Goal: Task Accomplishment & Management: Manage account settings

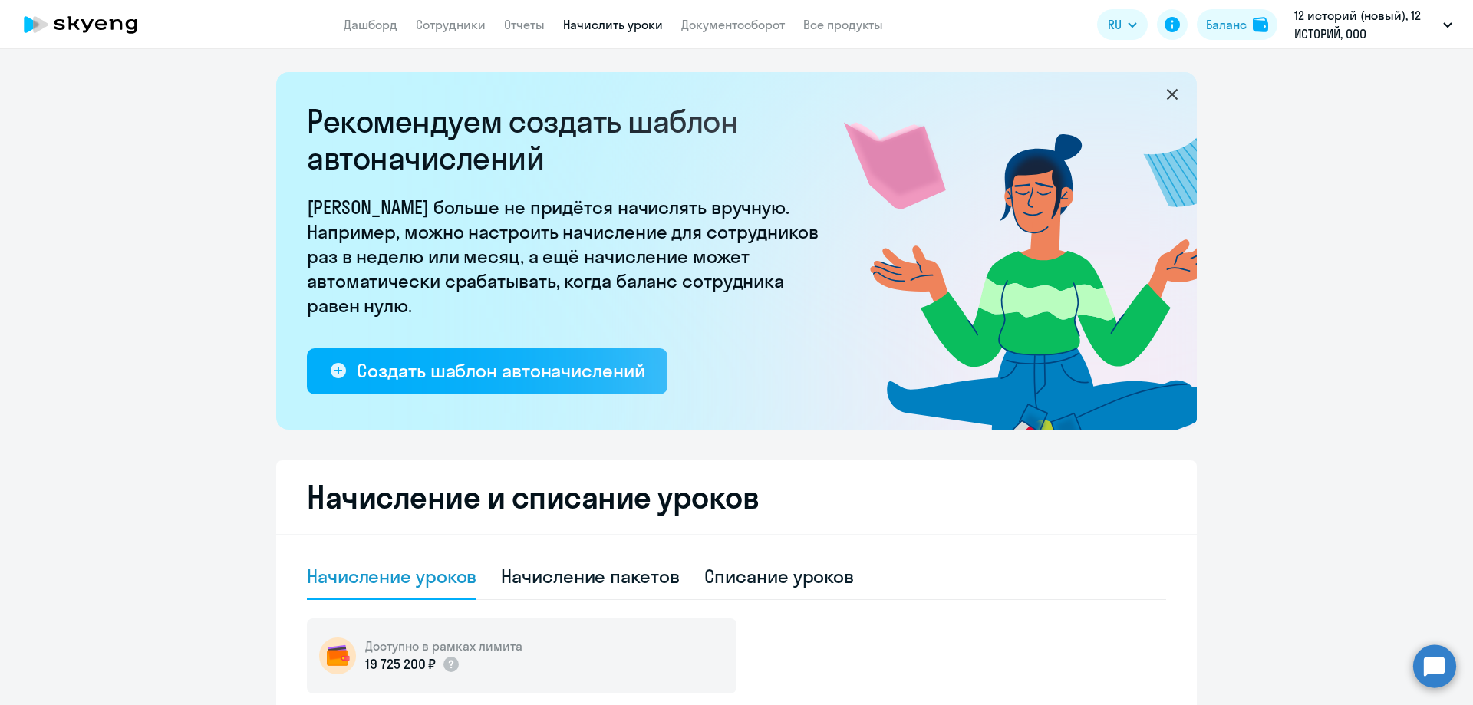
select select "10"
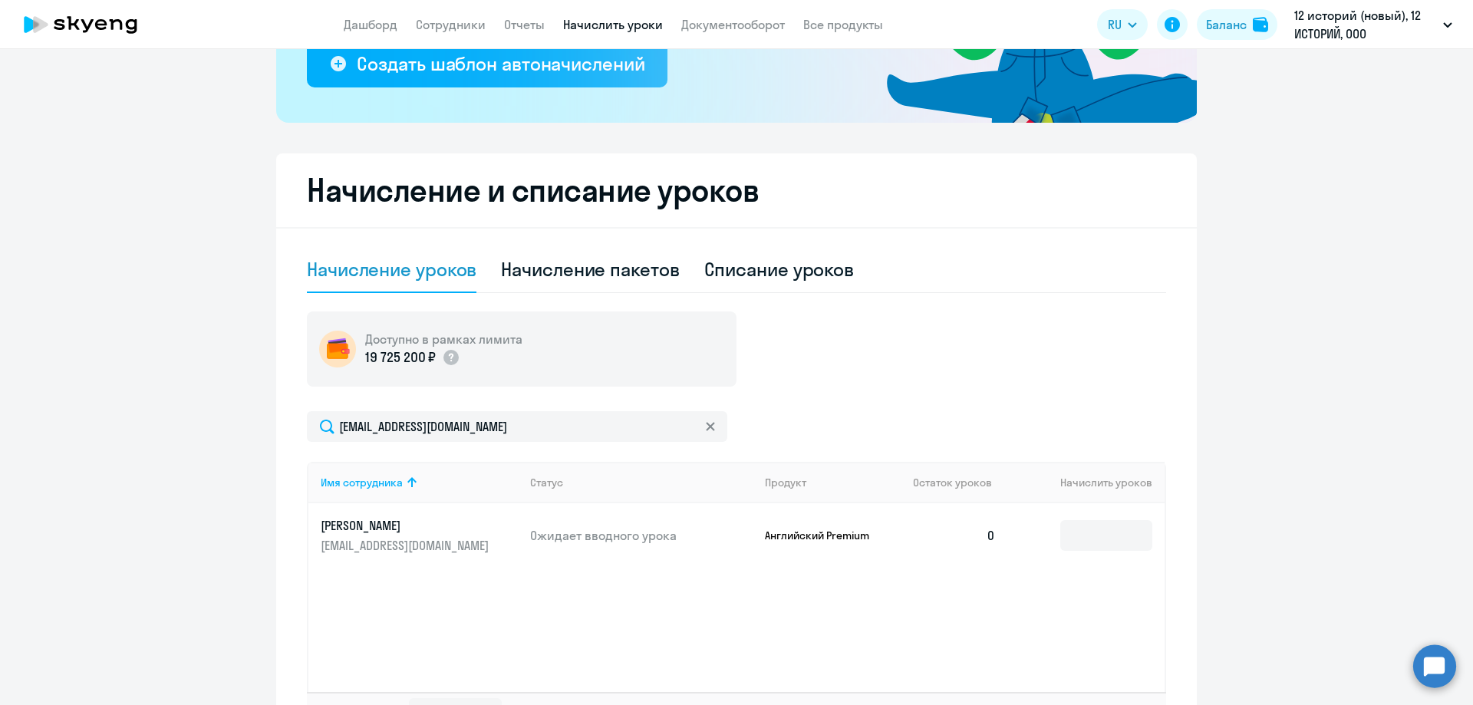
scroll to position [423, 0]
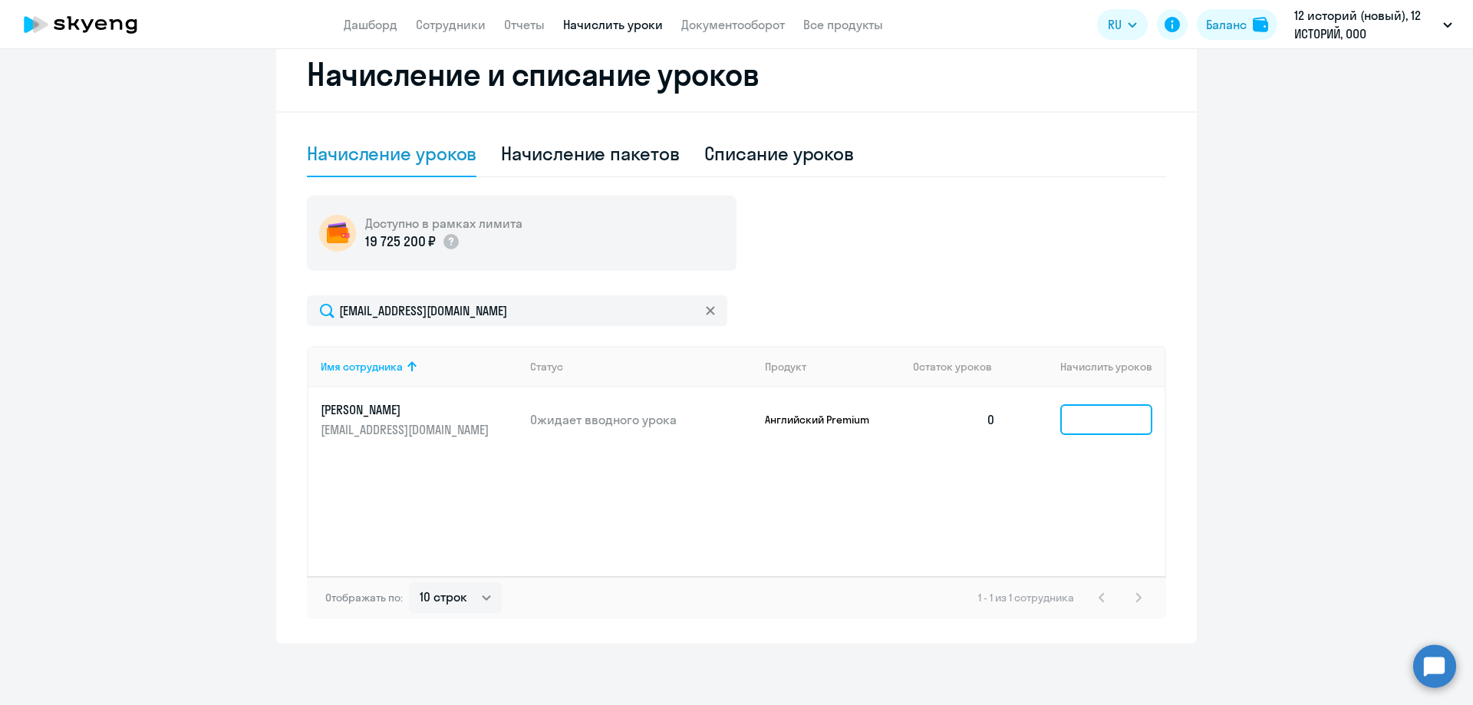
click at [1075, 415] on input at bounding box center [1106, 419] width 92 height 31
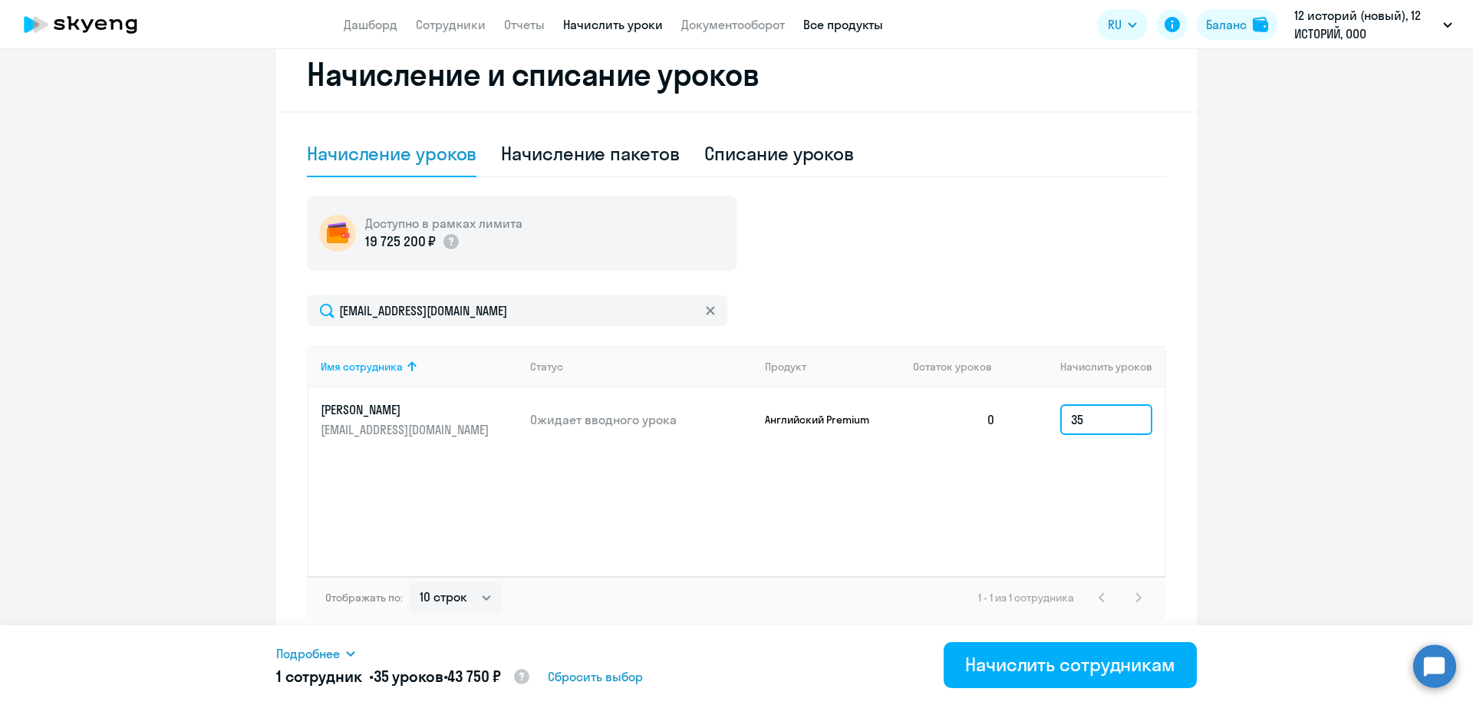
type input "35"
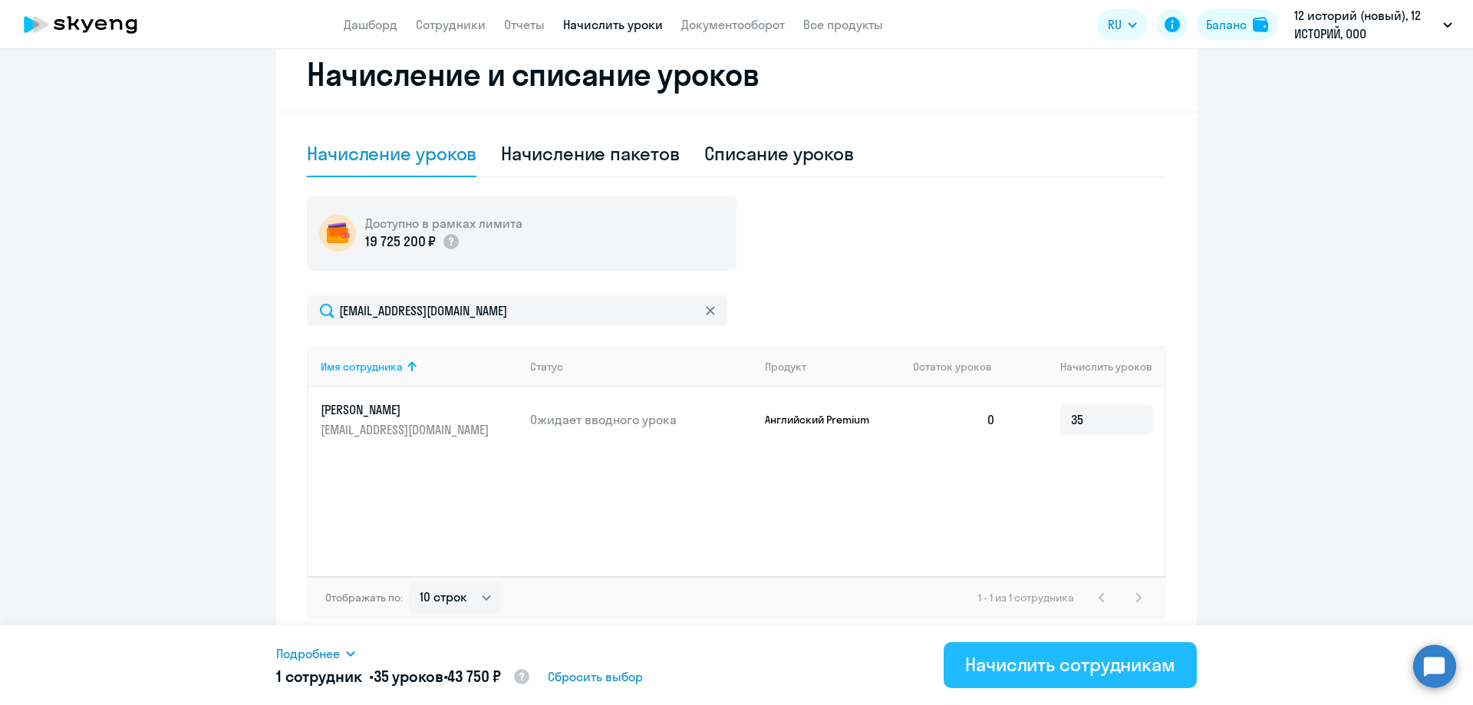
click at [1046, 667] on div "Начислить сотрудникам" at bounding box center [1070, 664] width 210 height 25
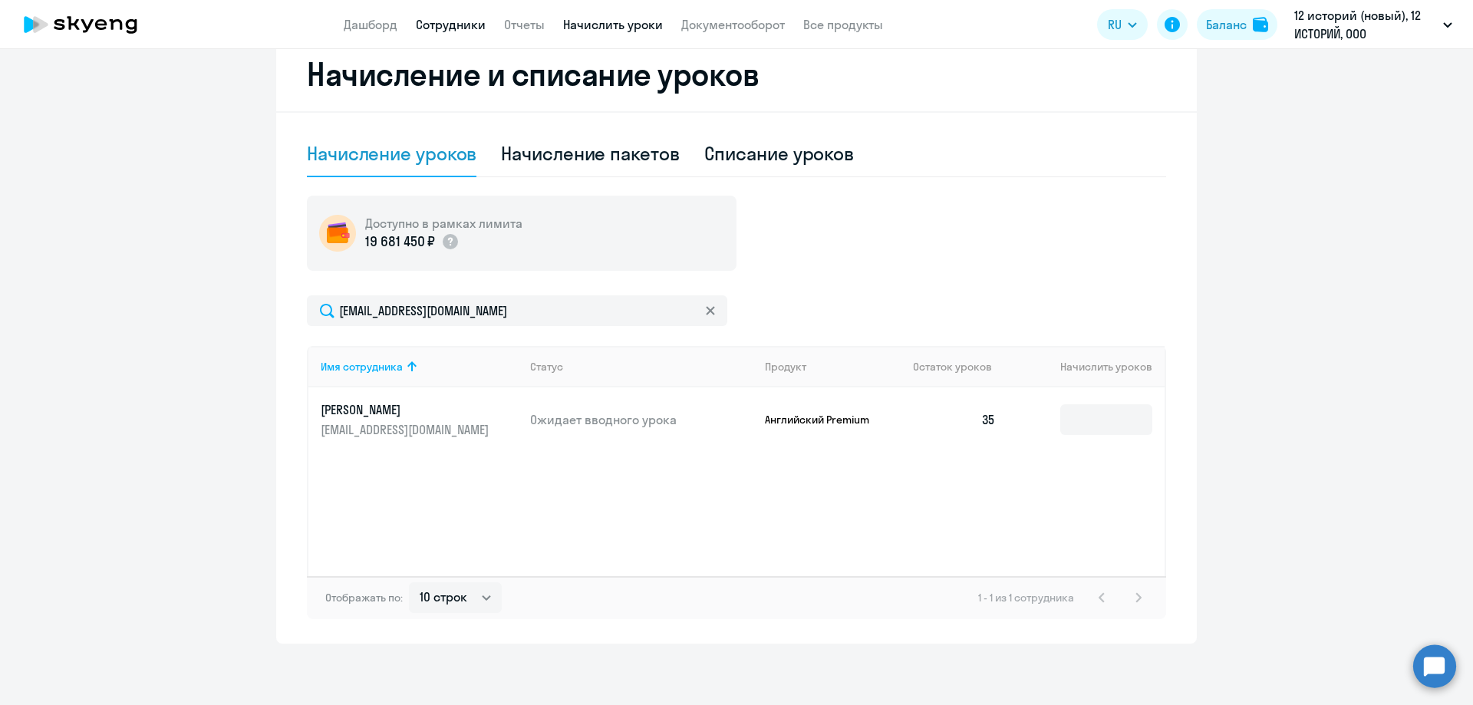
click at [462, 26] on link "Сотрудники" at bounding box center [451, 24] width 70 height 15
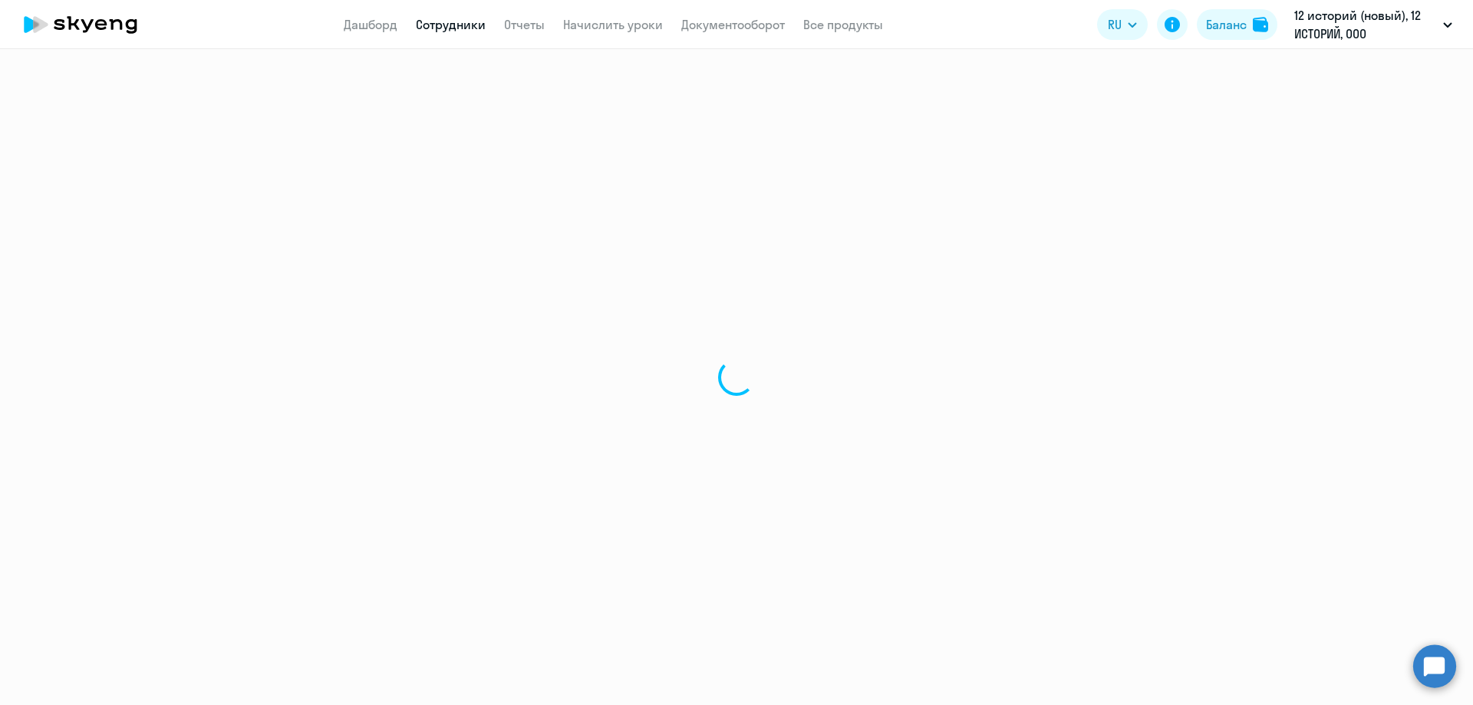
select select "30"
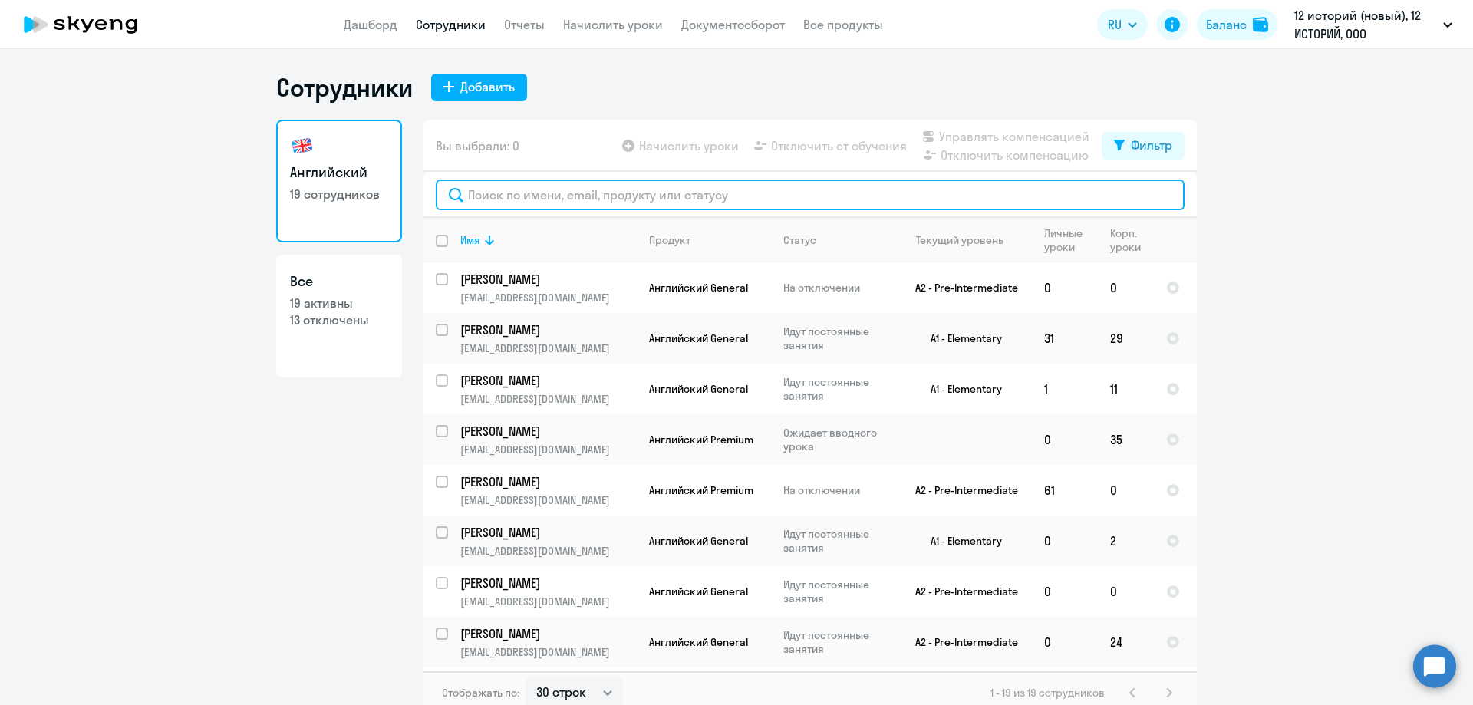
click at [520, 195] on input "text" at bounding box center [810, 194] width 749 height 31
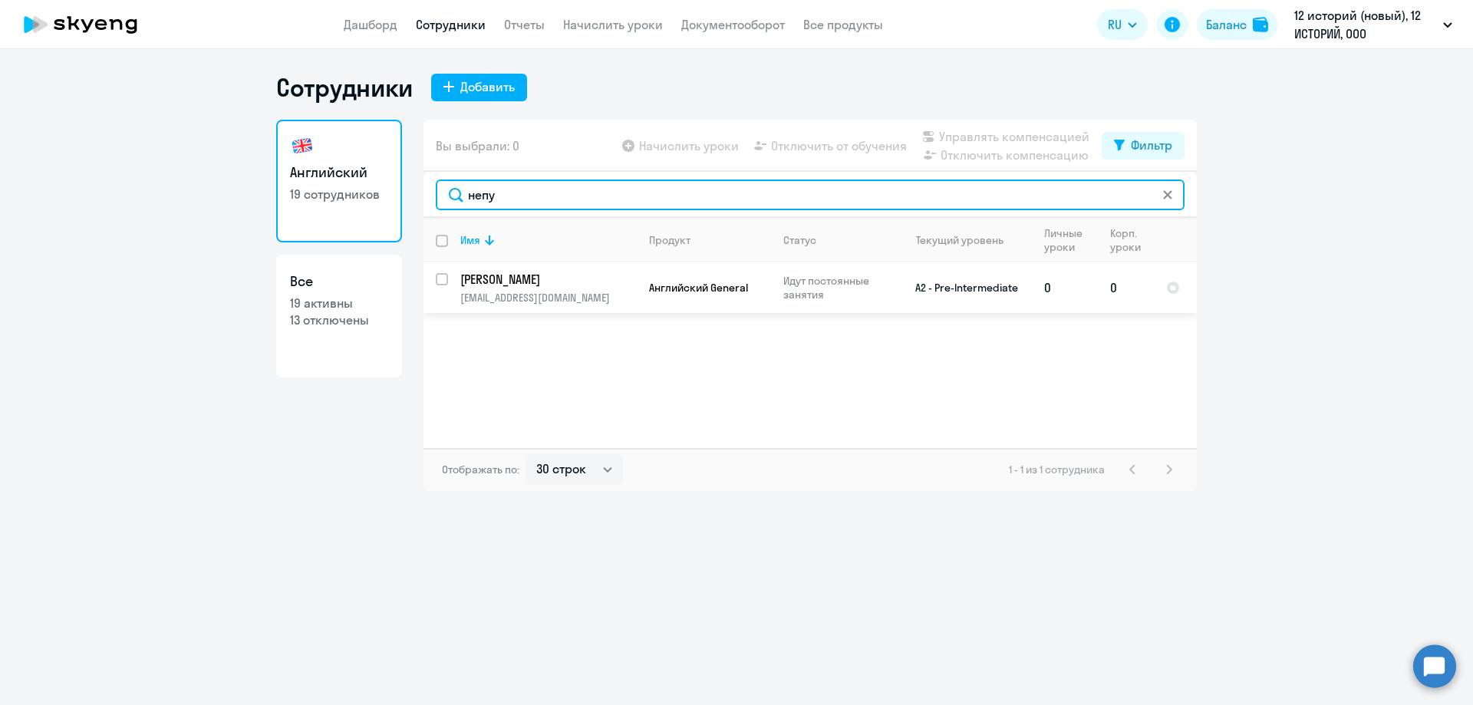
type input "непу"
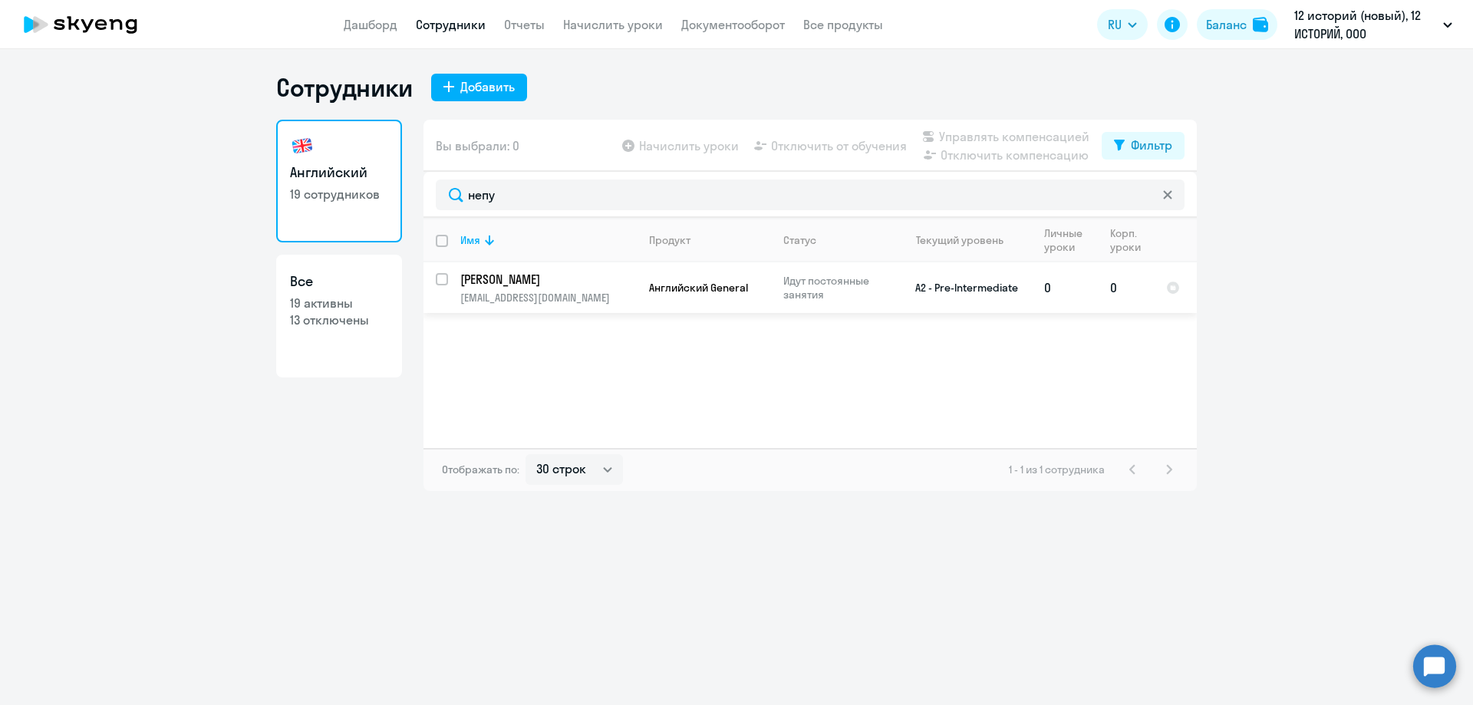
click at [542, 291] on p "[EMAIL_ADDRESS][DOMAIN_NAME]" at bounding box center [548, 298] width 176 height 14
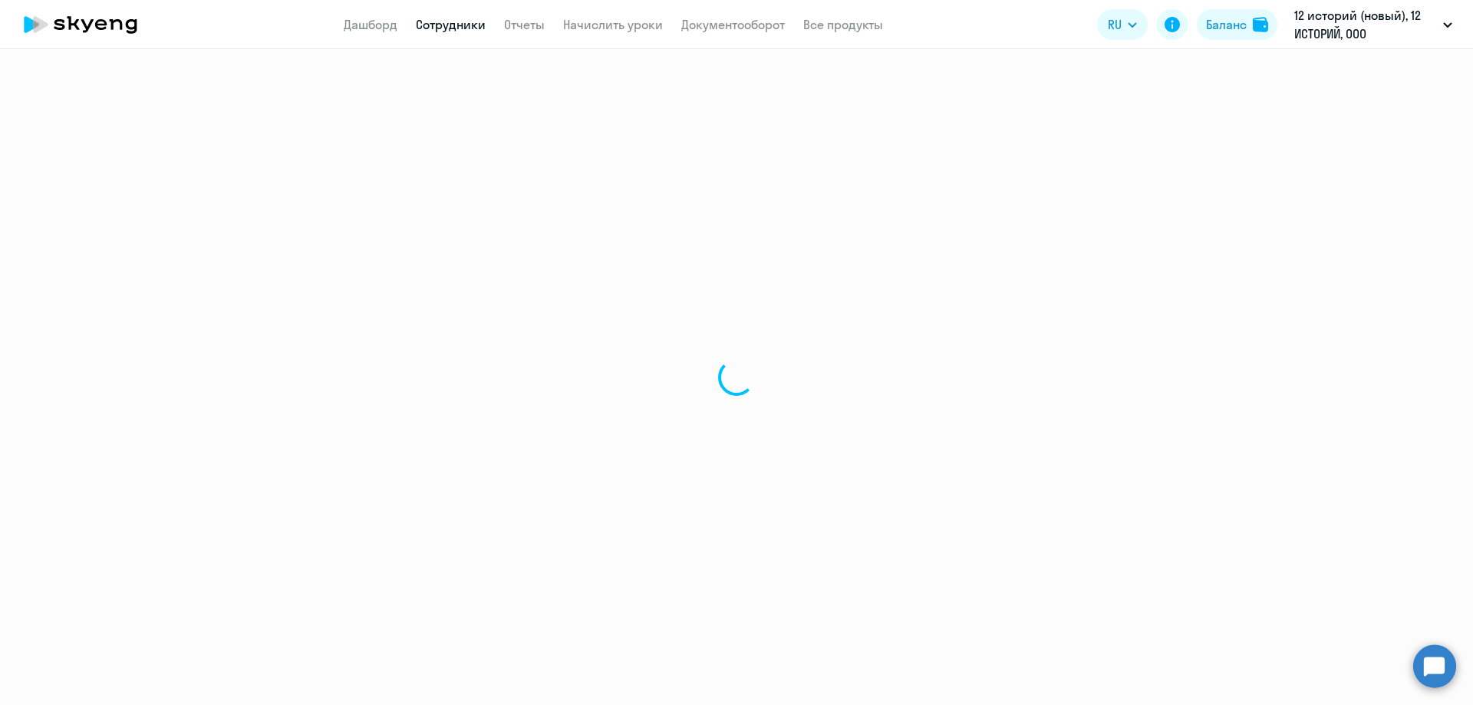
select select "english"
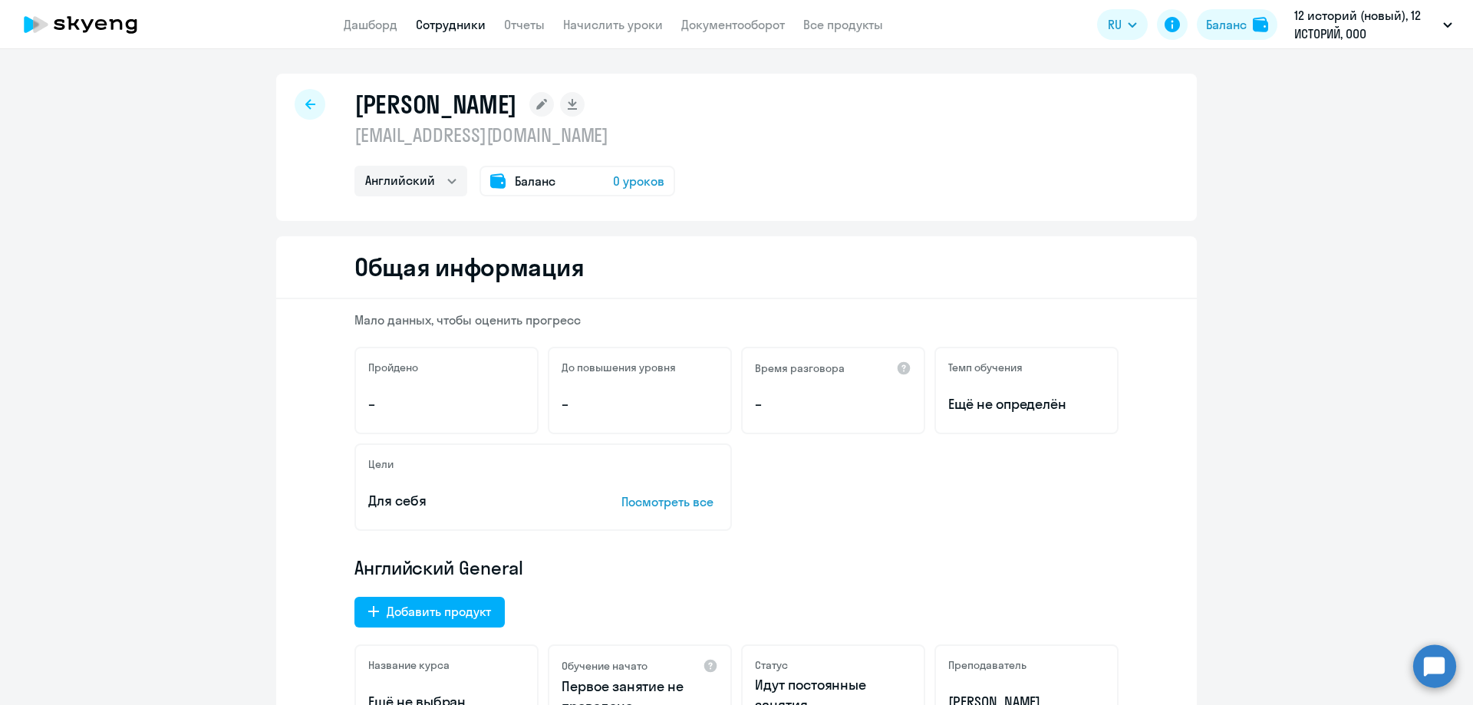
click at [593, 184] on div "Баланс 0 уроков" at bounding box center [577, 181] width 196 height 31
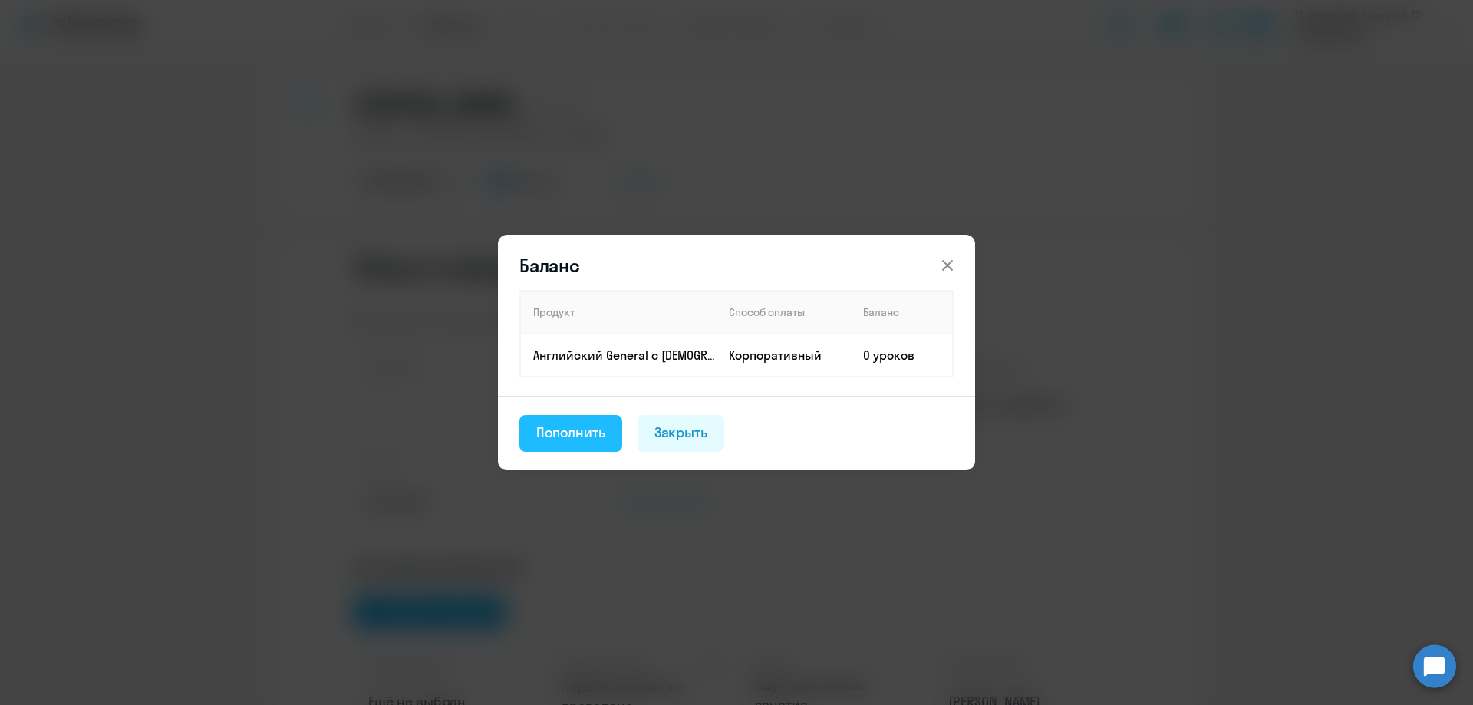
click at [575, 430] on div "Пополнить" at bounding box center [570, 433] width 69 height 20
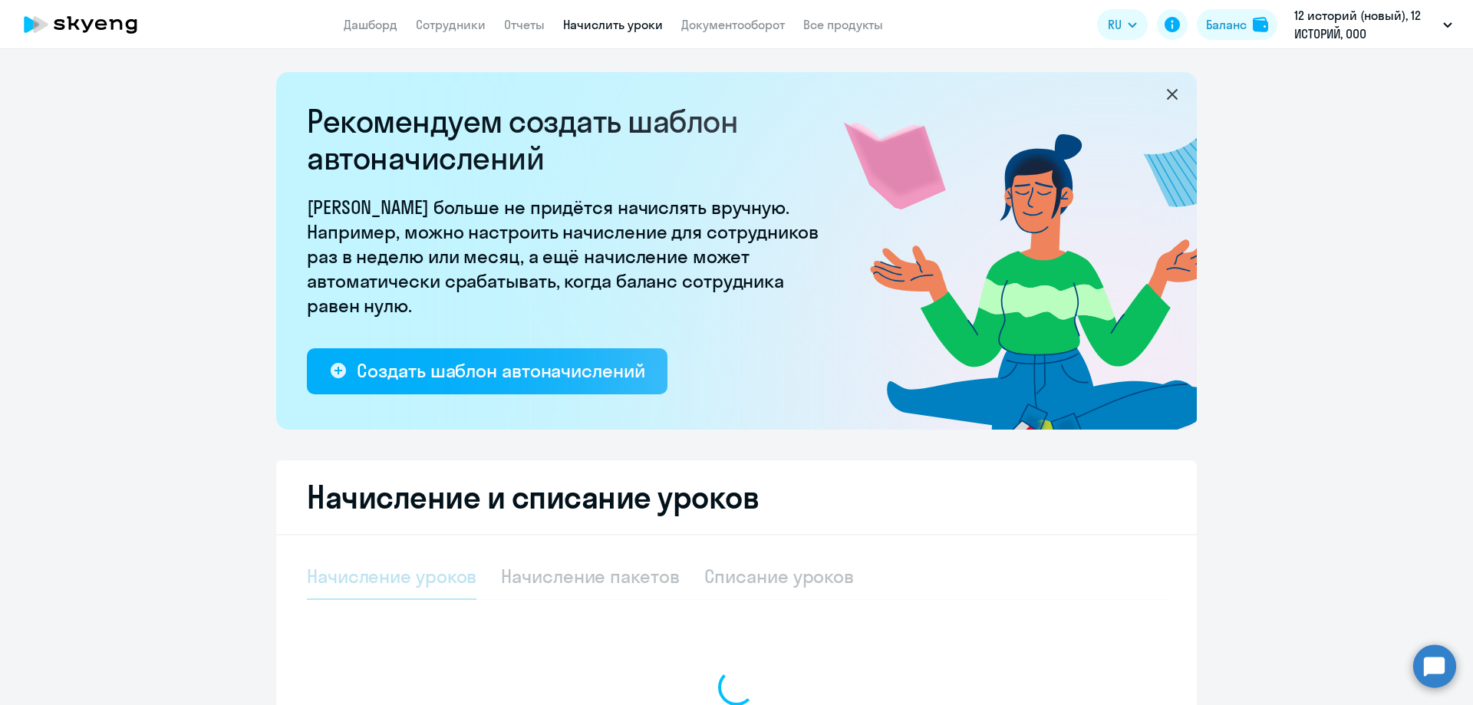
select select "10"
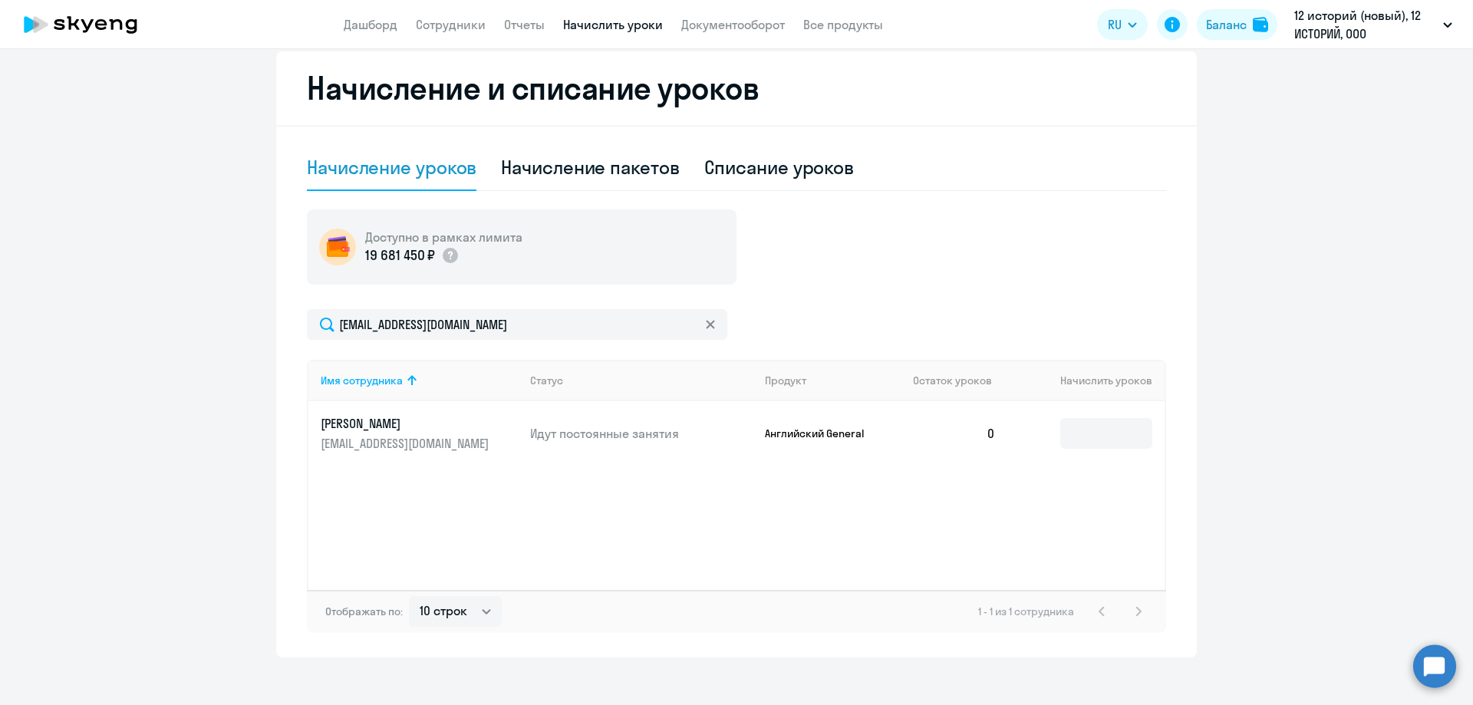
scroll to position [423, 0]
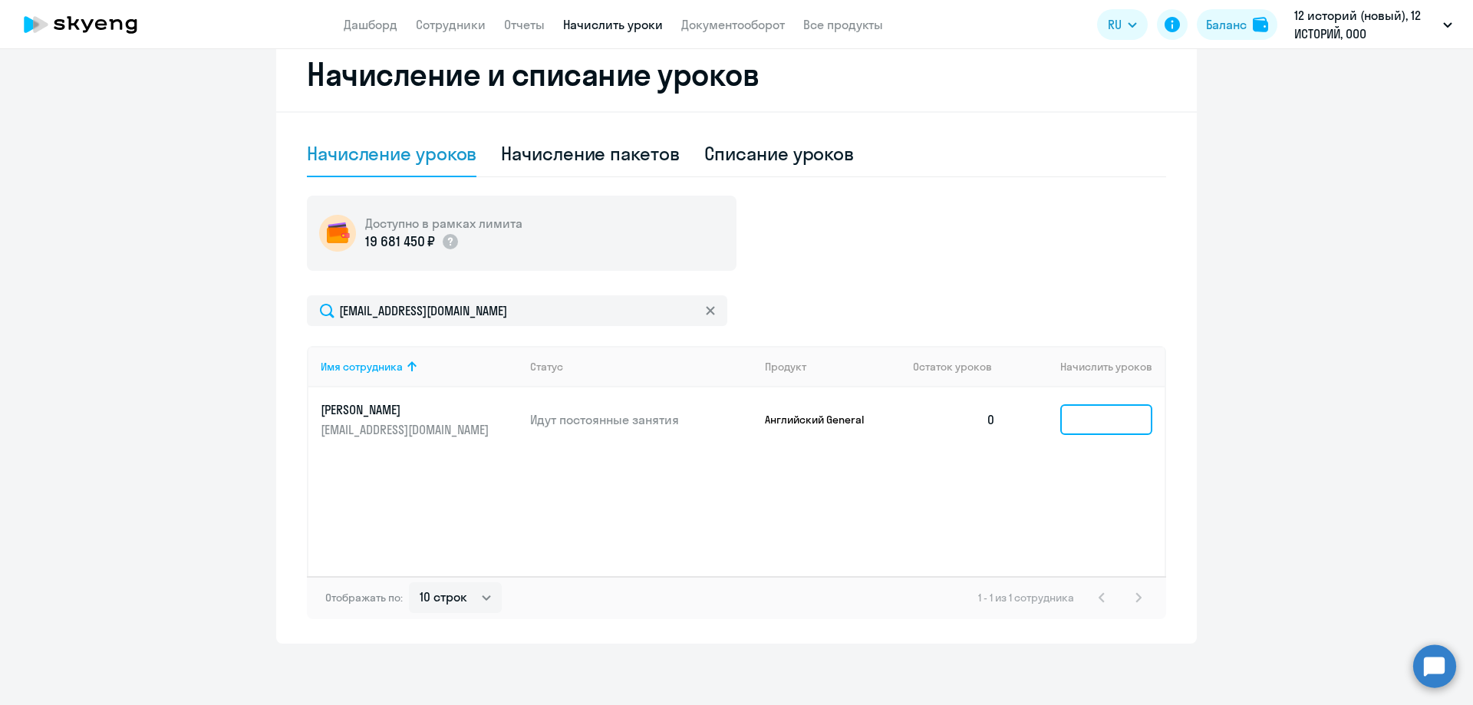
click at [1079, 421] on input at bounding box center [1106, 419] width 92 height 31
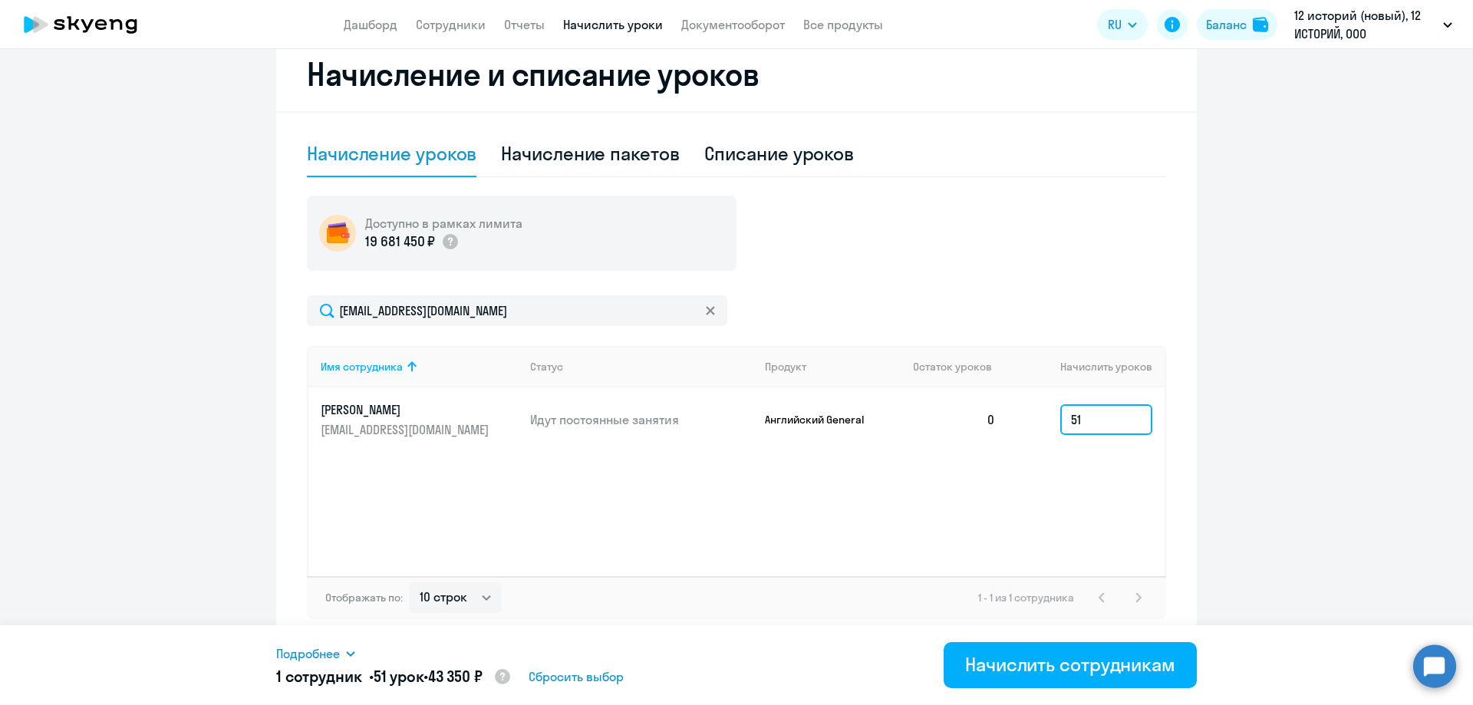
type input "51"
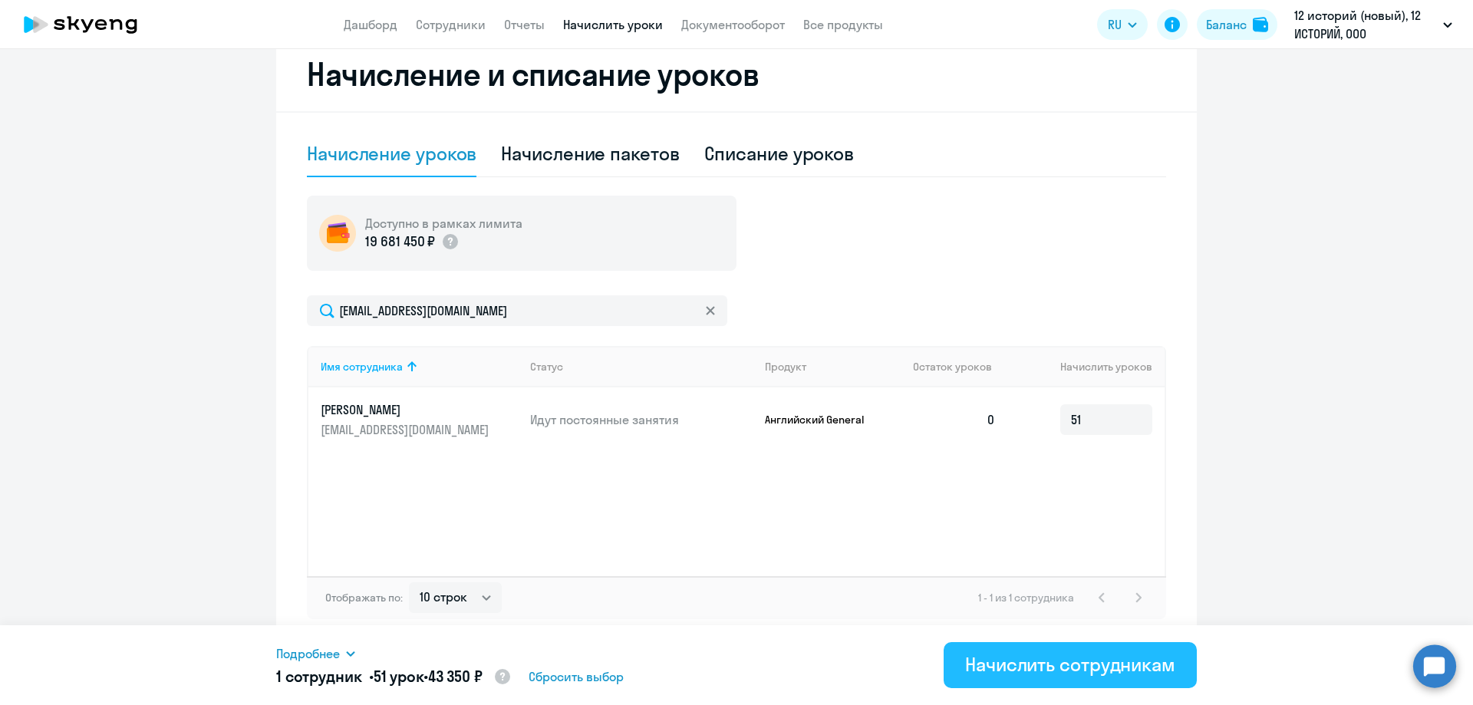
click at [983, 660] on div "Начислить сотрудникам" at bounding box center [1070, 664] width 210 height 25
